Goal: Use online tool/utility: Utilize a website feature to perform a specific function

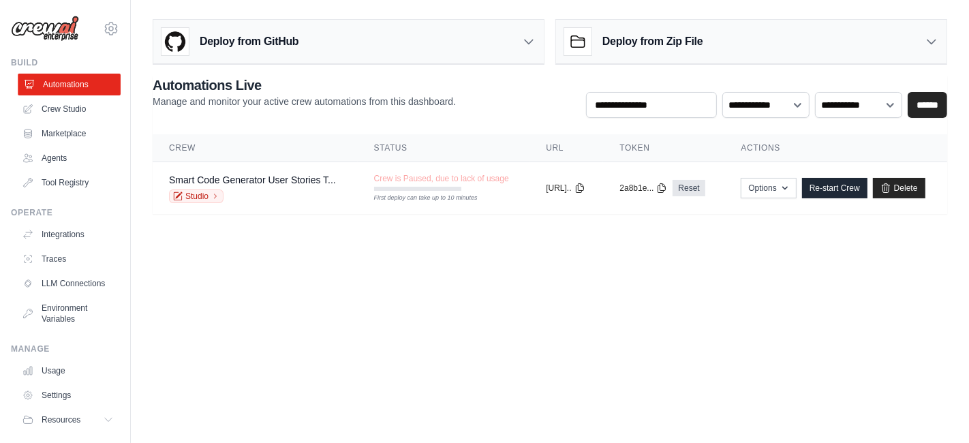
click at [72, 95] on link "Automations" at bounding box center [69, 85] width 103 height 22
click at [69, 106] on link "Crew Studio" at bounding box center [67, 109] width 103 height 22
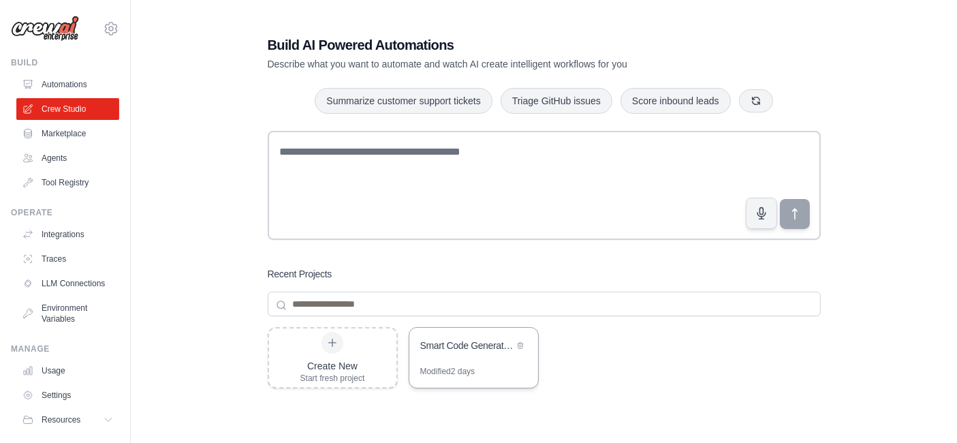
click at [491, 358] on div "Smart Code Generator - User Stories to Code" at bounding box center [473, 347] width 129 height 38
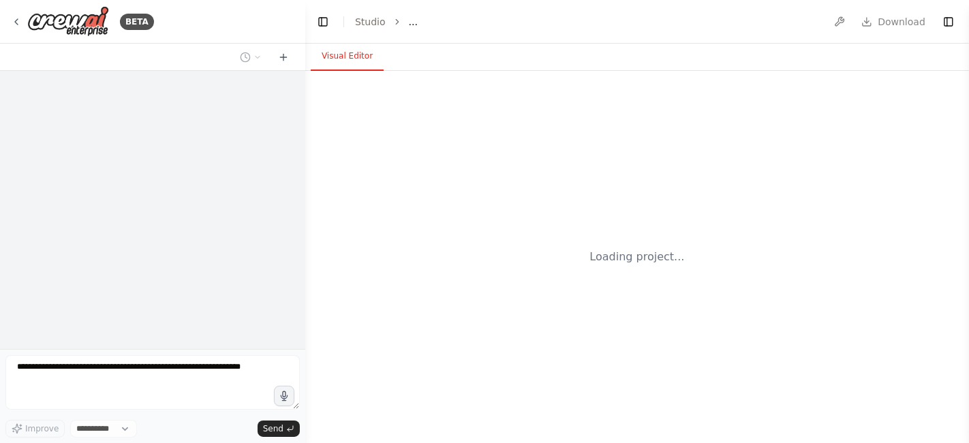
select select "****"
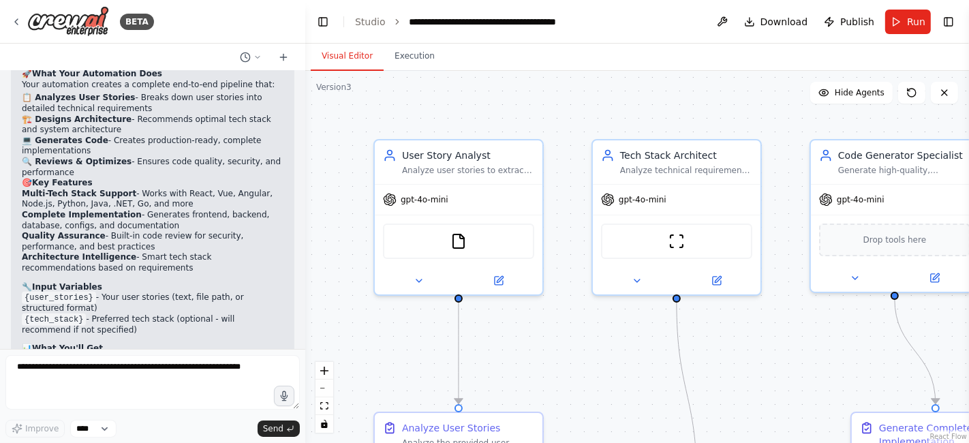
scroll to position [1033, 0]
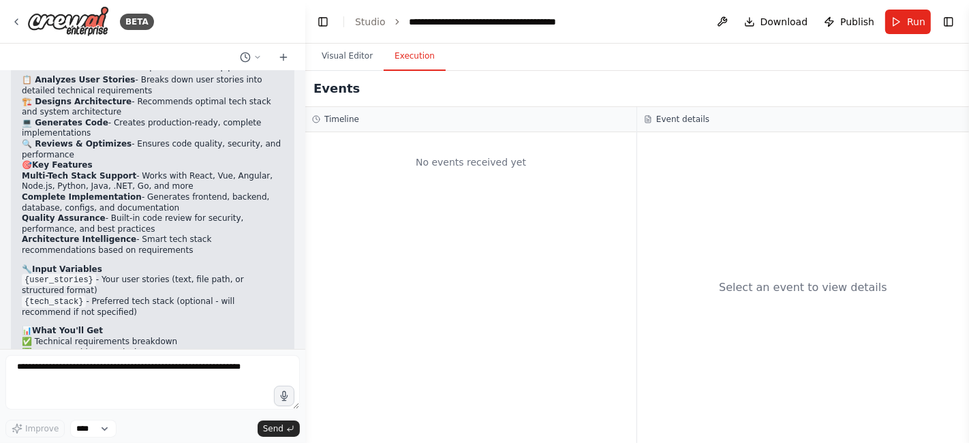
click at [397, 57] on button "Execution" at bounding box center [414, 56] width 62 height 29
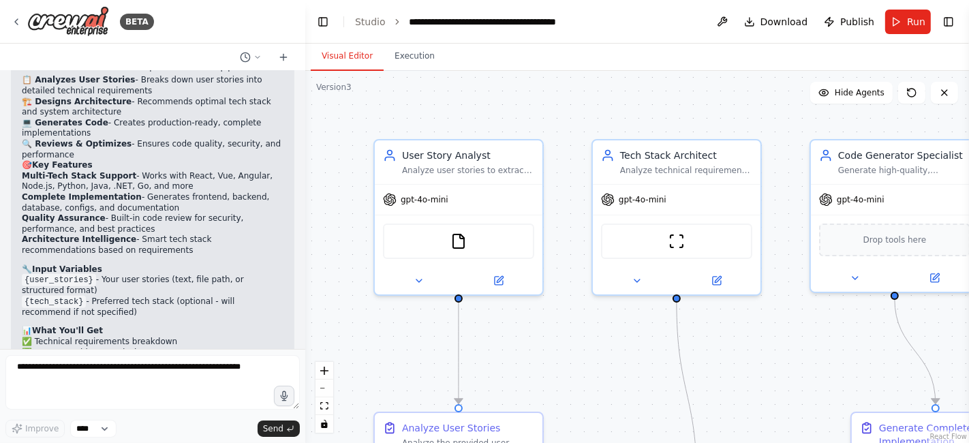
click at [348, 45] on button "Visual Editor" at bounding box center [347, 56] width 73 height 29
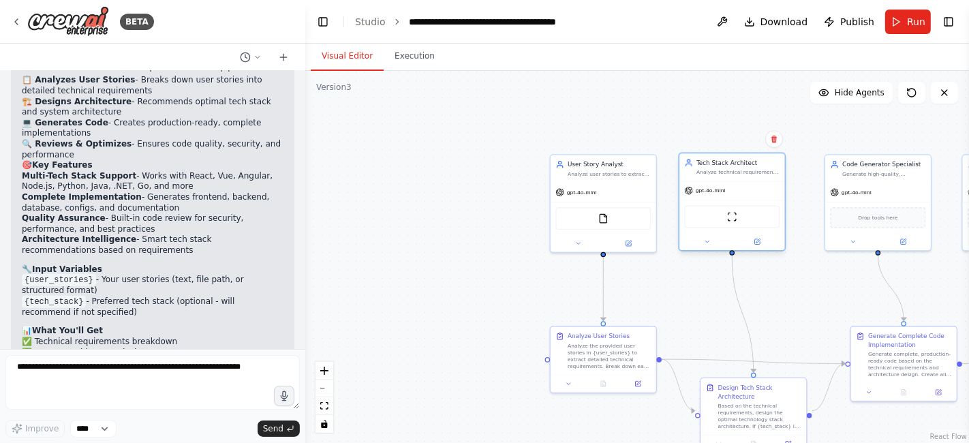
click at [714, 187] on div "gpt-4o-mini" at bounding box center [704, 190] width 41 height 9
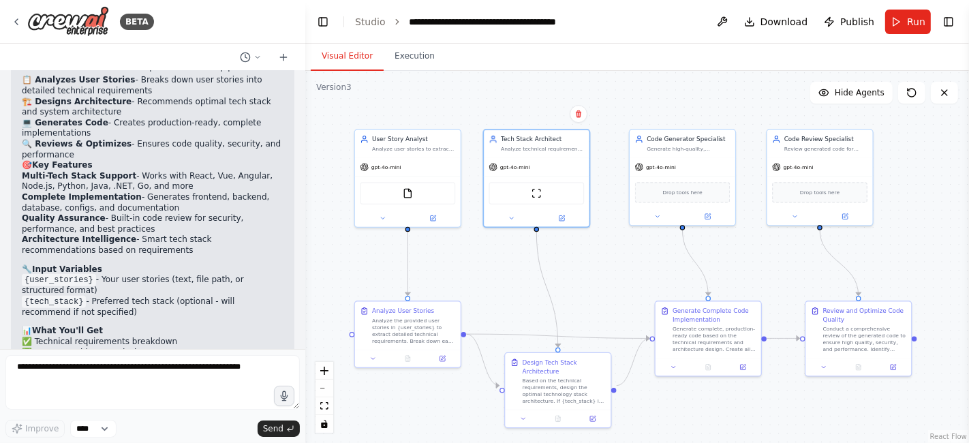
drag, startPoint x: 635, startPoint y: 114, endPoint x: 440, endPoint y: 89, distance: 197.2
click at [440, 89] on div ".deletable-edge-delete-btn { width: 20px; height: 20px; border: 0px solid #ffff…" at bounding box center [636, 257] width 663 height 372
click at [912, 16] on span "Run" at bounding box center [916, 22] width 18 height 14
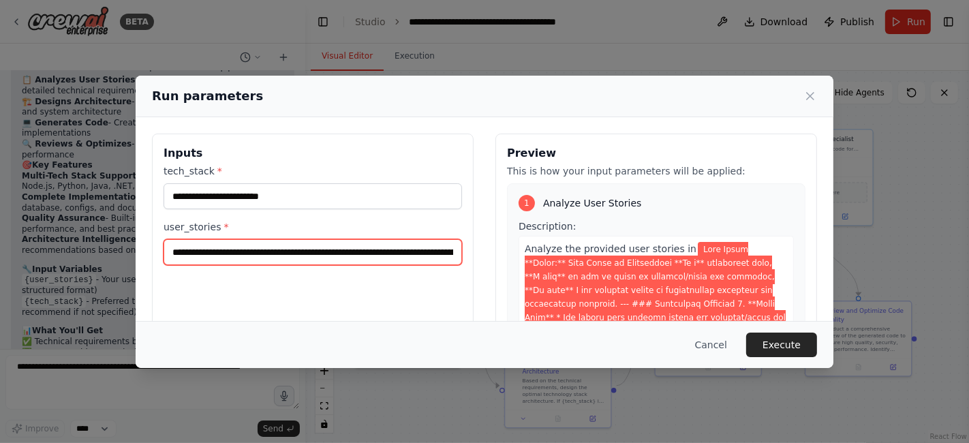
drag, startPoint x: 241, startPoint y: 256, endPoint x: 272, endPoint y: 264, distance: 31.6
click at [272, 264] on div "**********" at bounding box center [312, 295] width 321 height 323
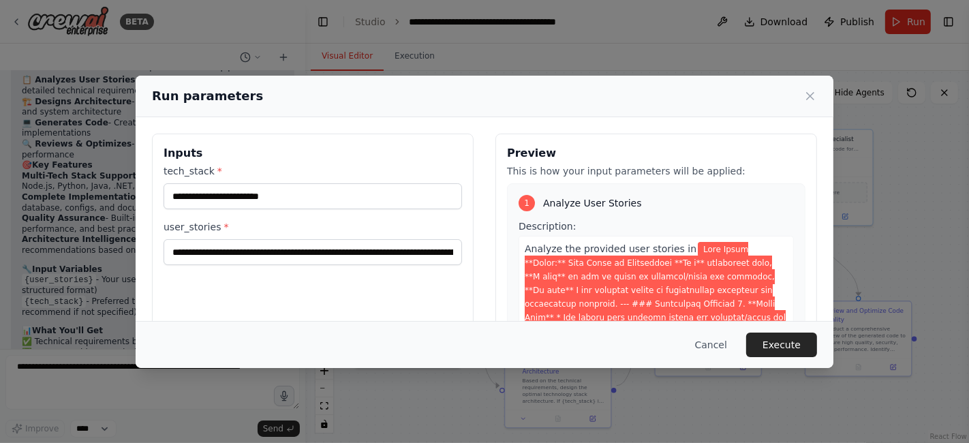
click at [570, 262] on span at bounding box center [654, 399] width 261 height 315
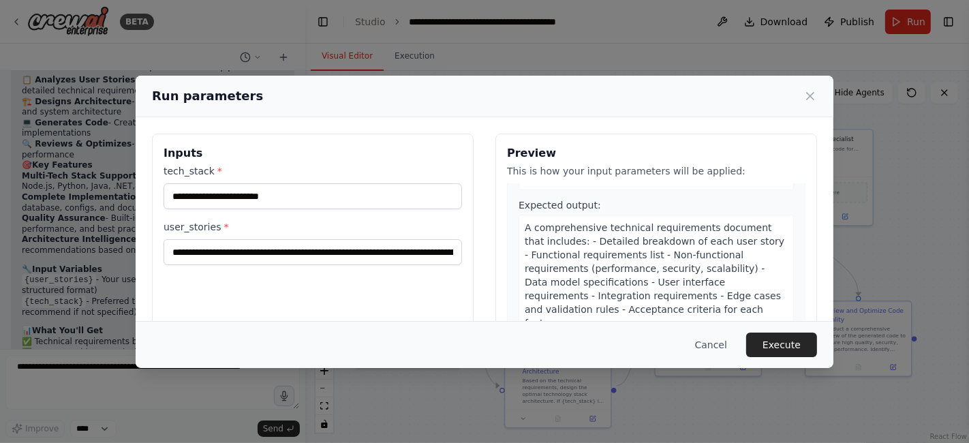
scroll to position [454, 0]
click at [570, 262] on span "A comprehensive technical requirements document that includes: - Detailed break…" at bounding box center [654, 274] width 260 height 106
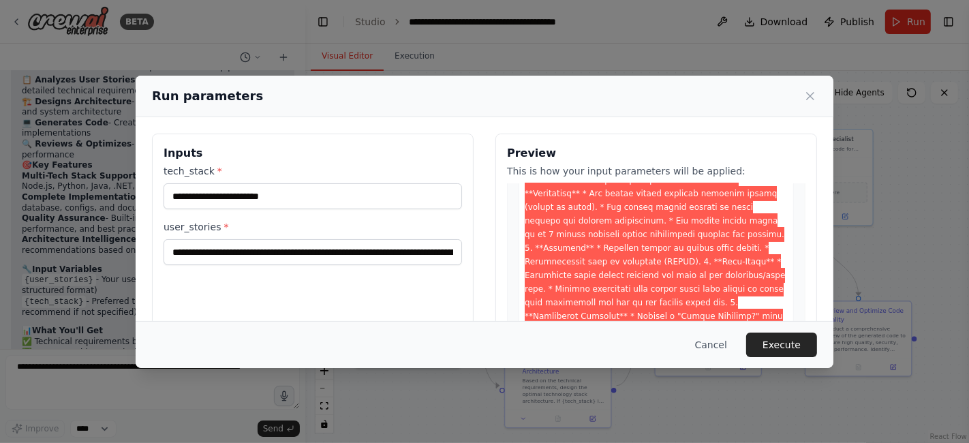
scroll to position [151, 0]
click at [644, 230] on span at bounding box center [654, 248] width 261 height 315
click at [642, 248] on span at bounding box center [654, 248] width 261 height 315
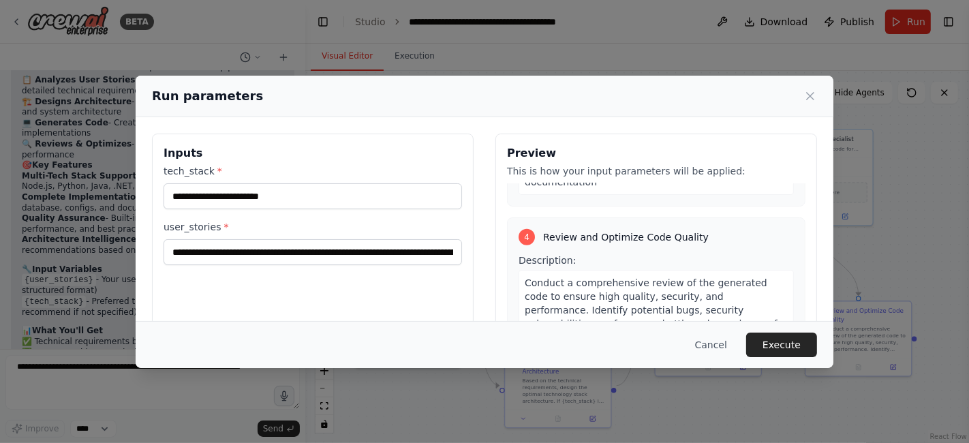
scroll to position [1349, 0]
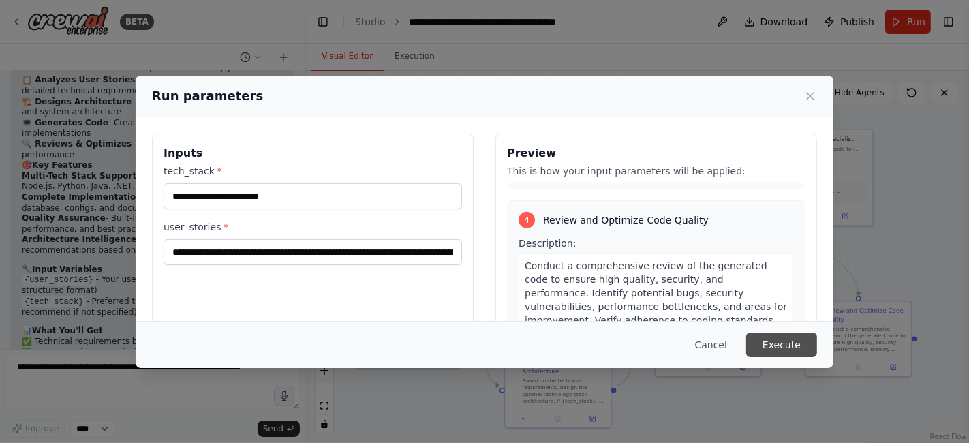
click at [789, 351] on button "Execute" at bounding box center [781, 344] width 71 height 25
